Goal: Understand process/instructions: Learn how to perform a task or action

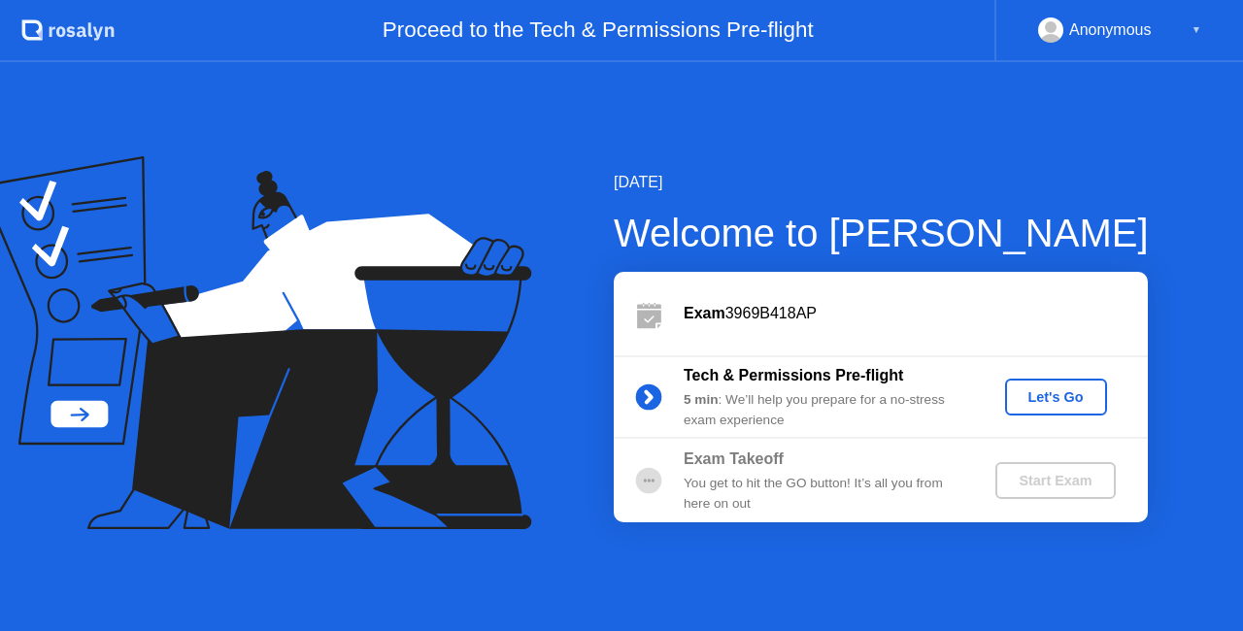
click at [1057, 390] on div "Let's Go" at bounding box center [1056, 397] width 86 height 16
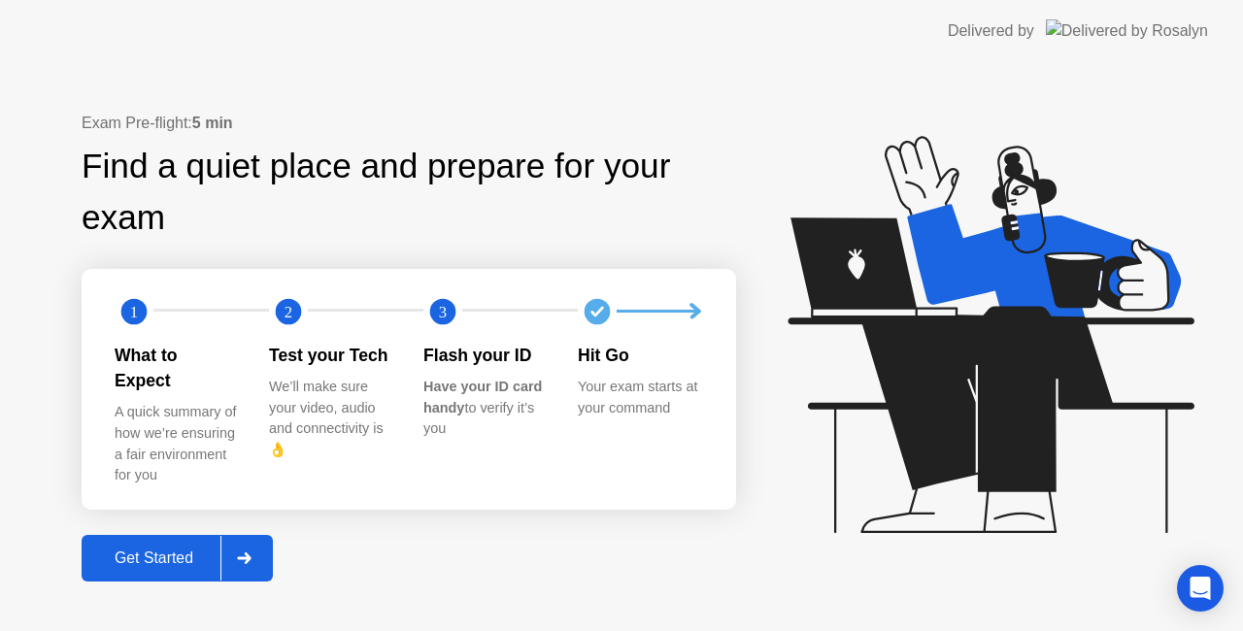
click at [611, 324] on circle at bounding box center [598, 311] width 26 height 26
click at [256, 546] on div at bounding box center [243, 558] width 47 height 45
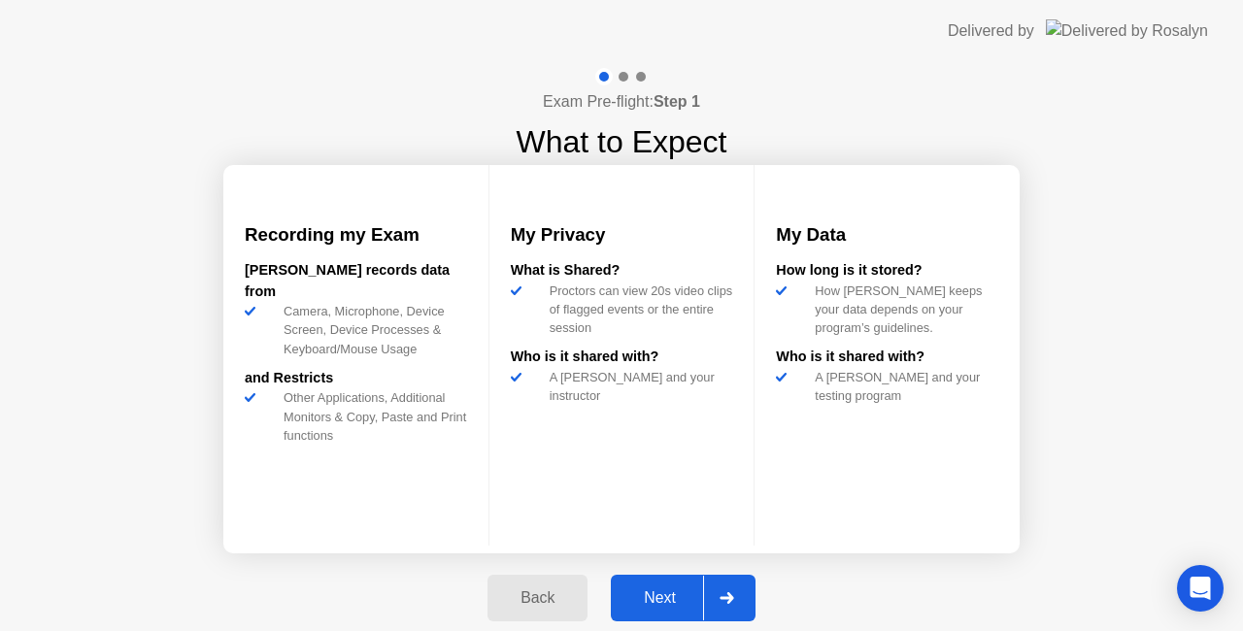
click at [731, 593] on icon at bounding box center [727, 598] width 15 height 12
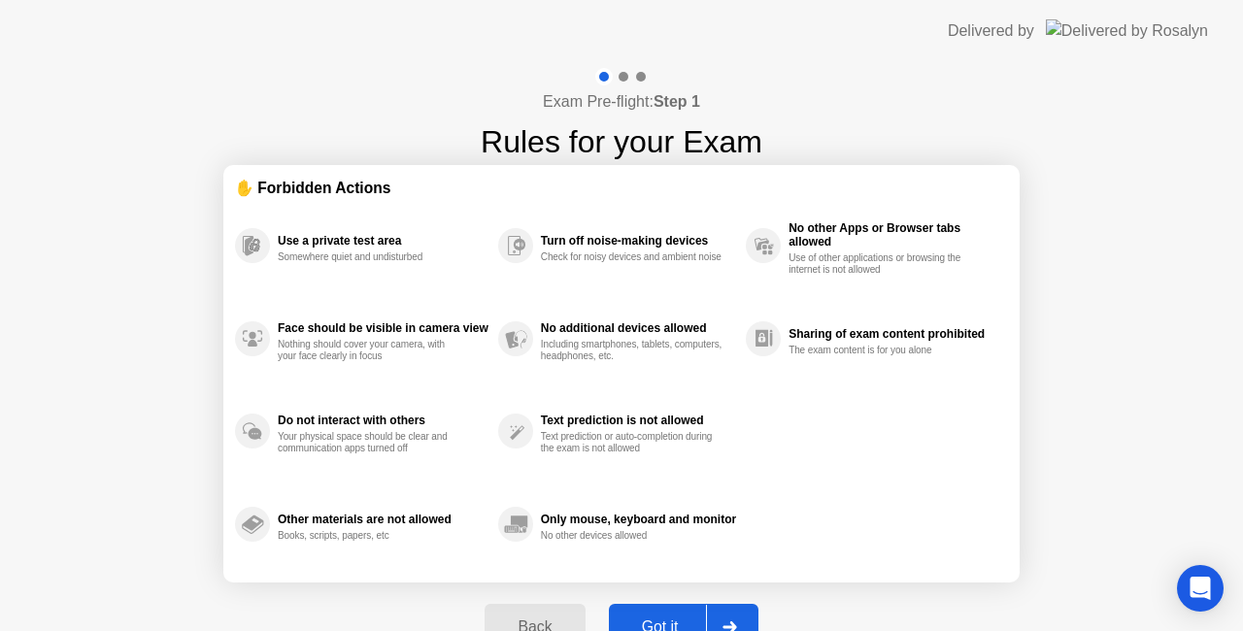
click at [740, 617] on div at bounding box center [729, 627] width 47 height 45
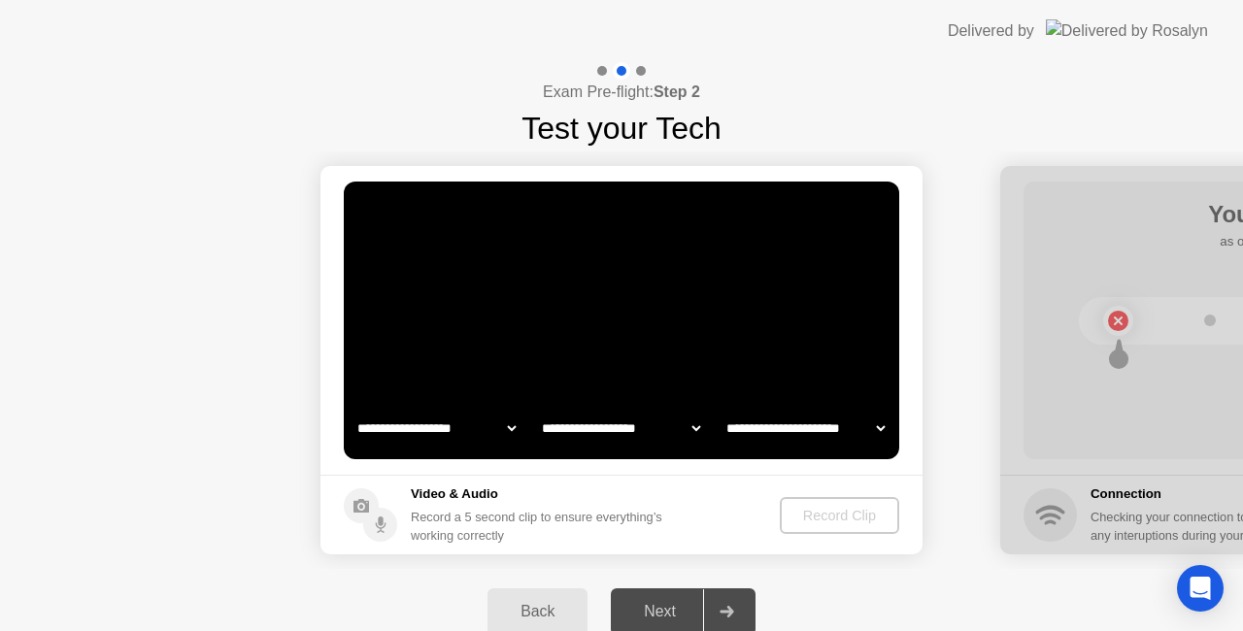
select select "**********"
select select "*******"
click at [837, 519] on div "Record Clip" at bounding box center [841, 516] width 104 height 16
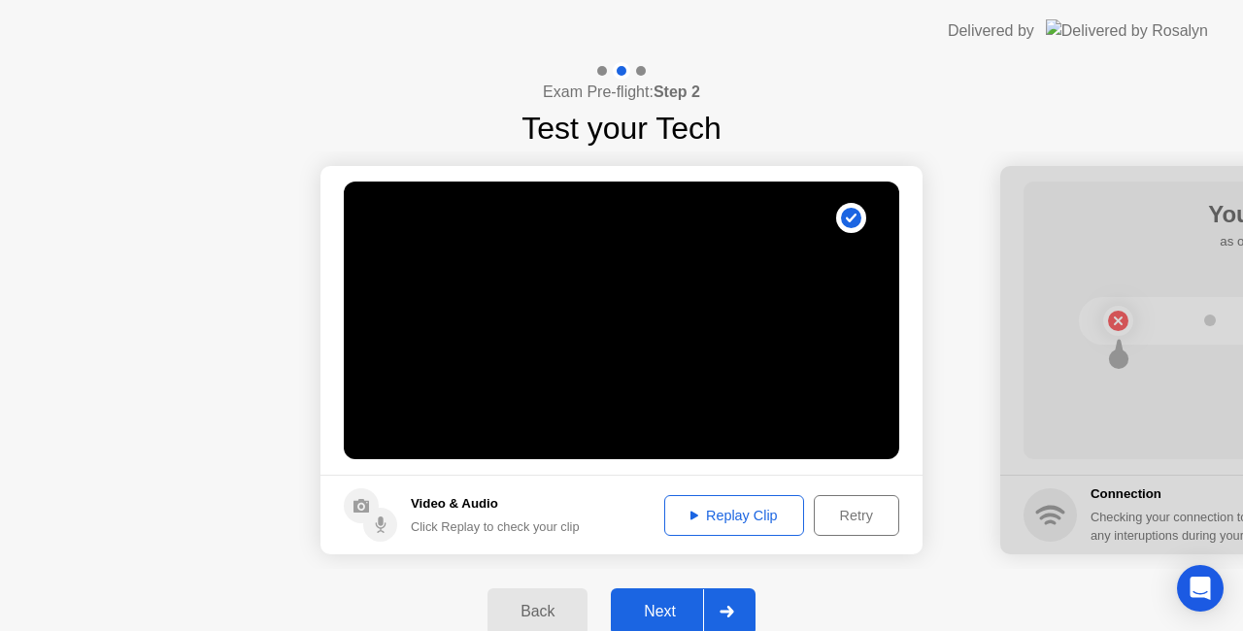
click at [724, 610] on icon at bounding box center [727, 612] width 14 height 12
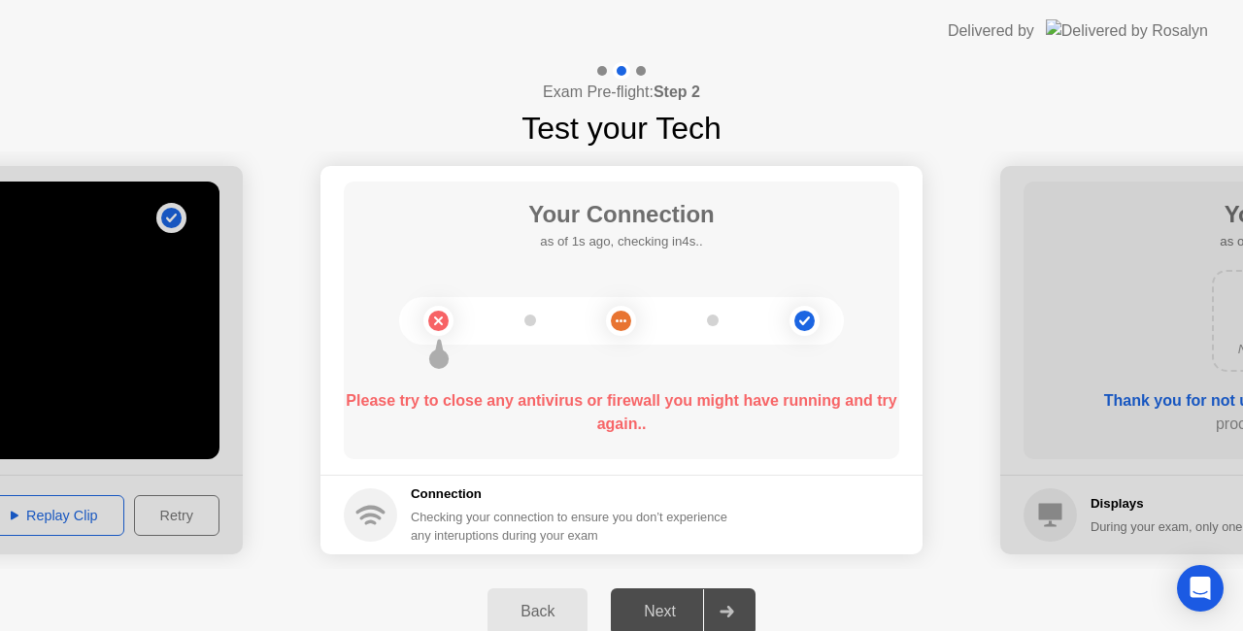
click at [736, 403] on b "Please try to close any antivirus or firewall you might have running and try ag…" at bounding box center [621, 412] width 551 height 40
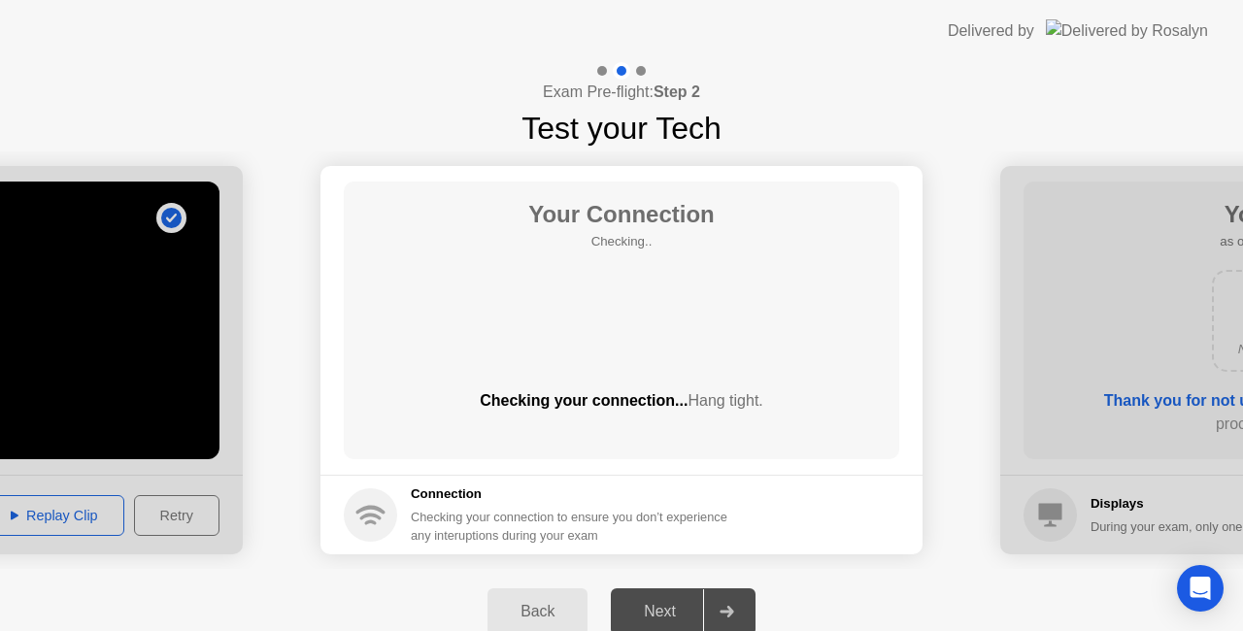
click at [763, 345] on div "Your Connection Checking.. Checking your connection... Hang tight." at bounding box center [621, 321] width 555 height 278
click at [723, 395] on span "Hang tight." at bounding box center [725, 400] width 75 height 17
click at [721, 318] on div "Your Connection Checking.. Checking your connection... Hang tight." at bounding box center [621, 321] width 555 height 278
click at [736, 610] on div at bounding box center [726, 611] width 47 height 45
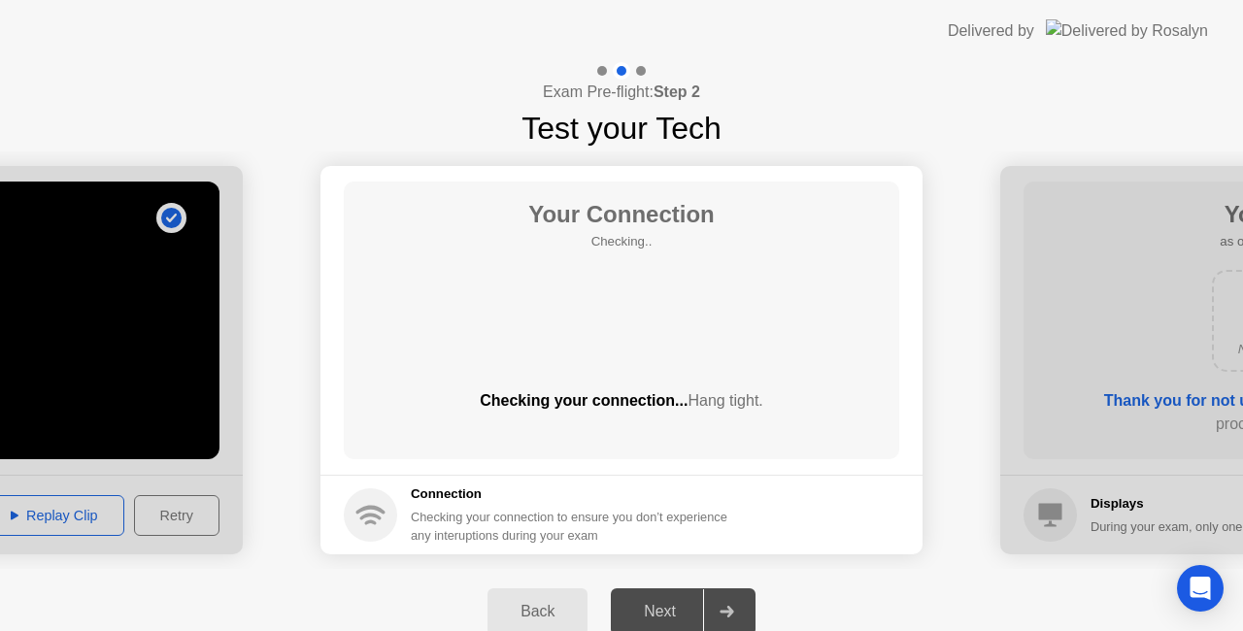
click at [736, 610] on div at bounding box center [726, 611] width 47 height 45
click at [550, 608] on div "Back" at bounding box center [537, 611] width 88 height 17
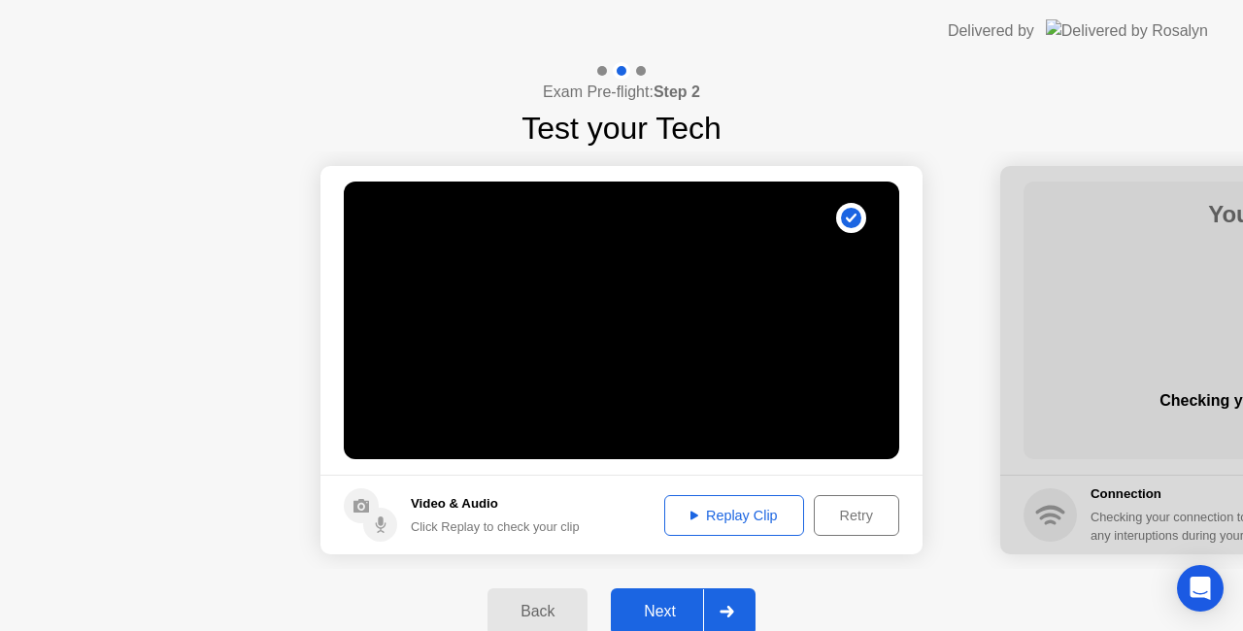
click at [665, 603] on div "Next" at bounding box center [660, 611] width 86 height 17
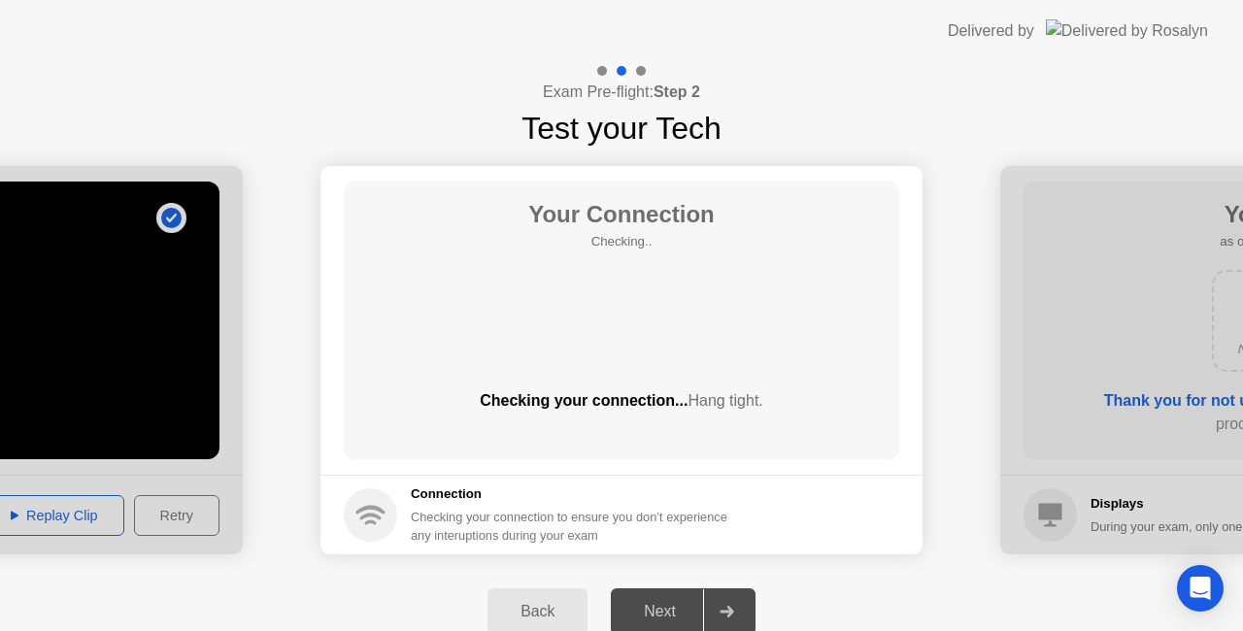
click at [665, 603] on div "Next" at bounding box center [660, 611] width 86 height 17
click at [666, 609] on div "Next" at bounding box center [660, 611] width 86 height 17
click at [822, 385] on div "Your Connection Checking.. Checking your connection... Hang tight." at bounding box center [621, 321] width 555 height 278
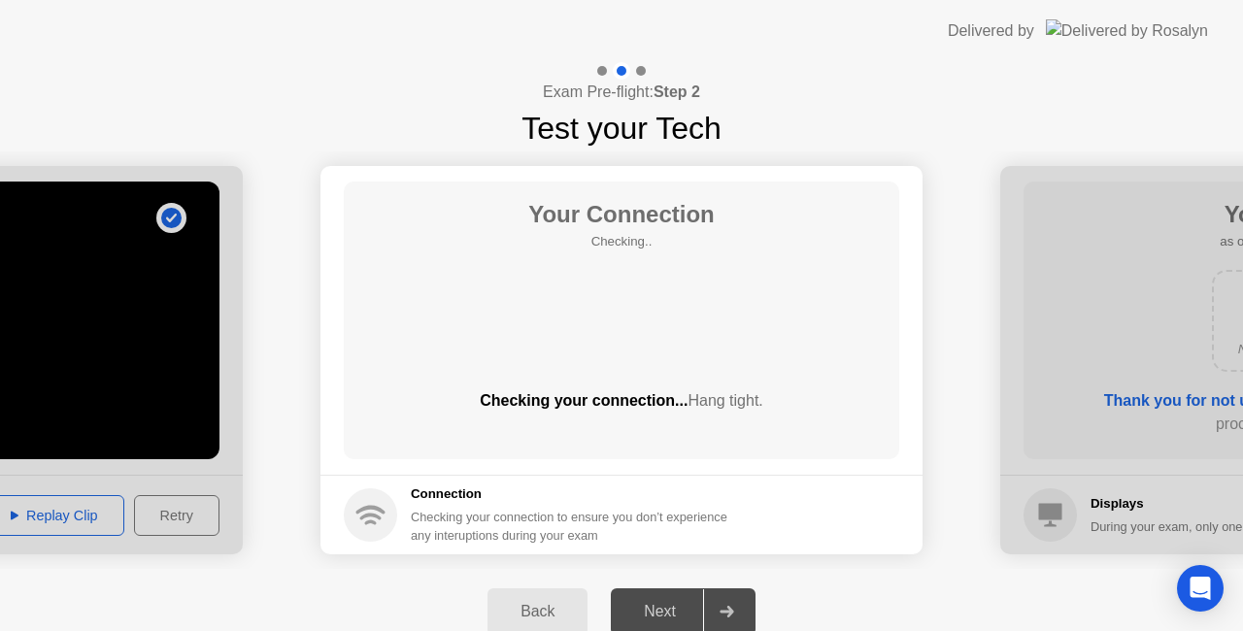
click at [742, 610] on div at bounding box center [726, 611] width 47 height 45
click at [545, 608] on div "Back" at bounding box center [537, 611] width 88 height 17
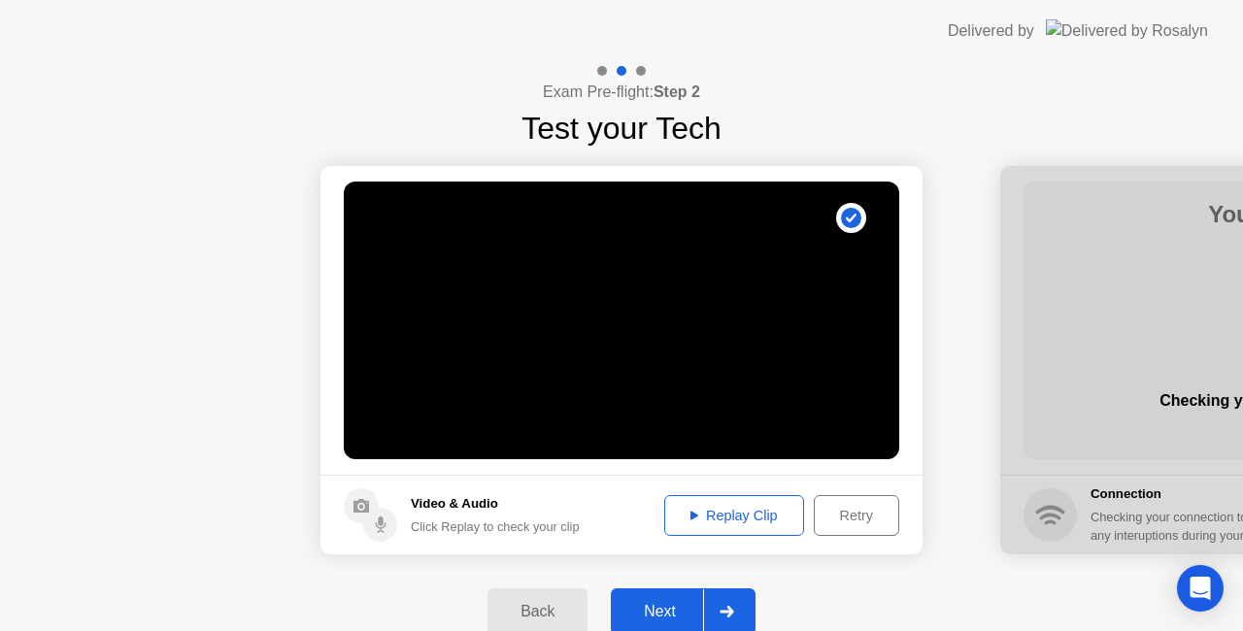
click at [727, 602] on div at bounding box center [726, 611] width 47 height 45
